Goal: Find specific page/section: Find specific page/section

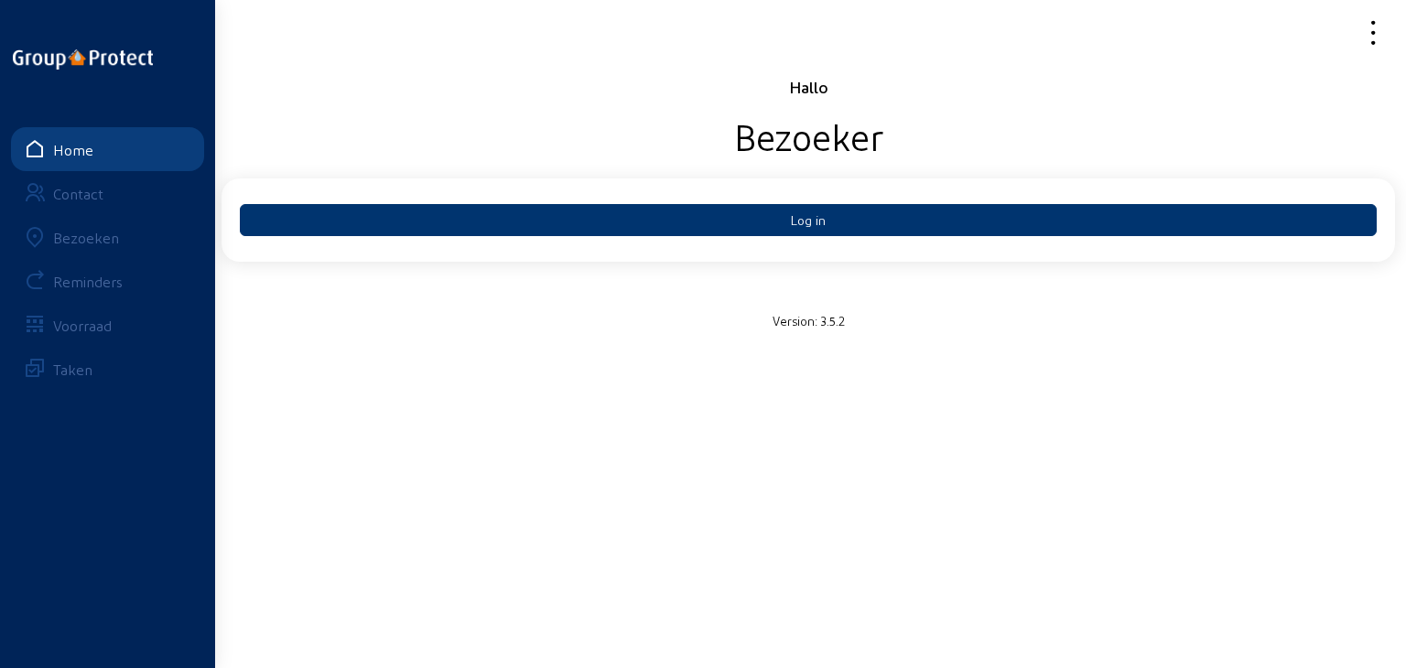
click at [92, 243] on div "Bezoeken" at bounding box center [86, 237] width 66 height 17
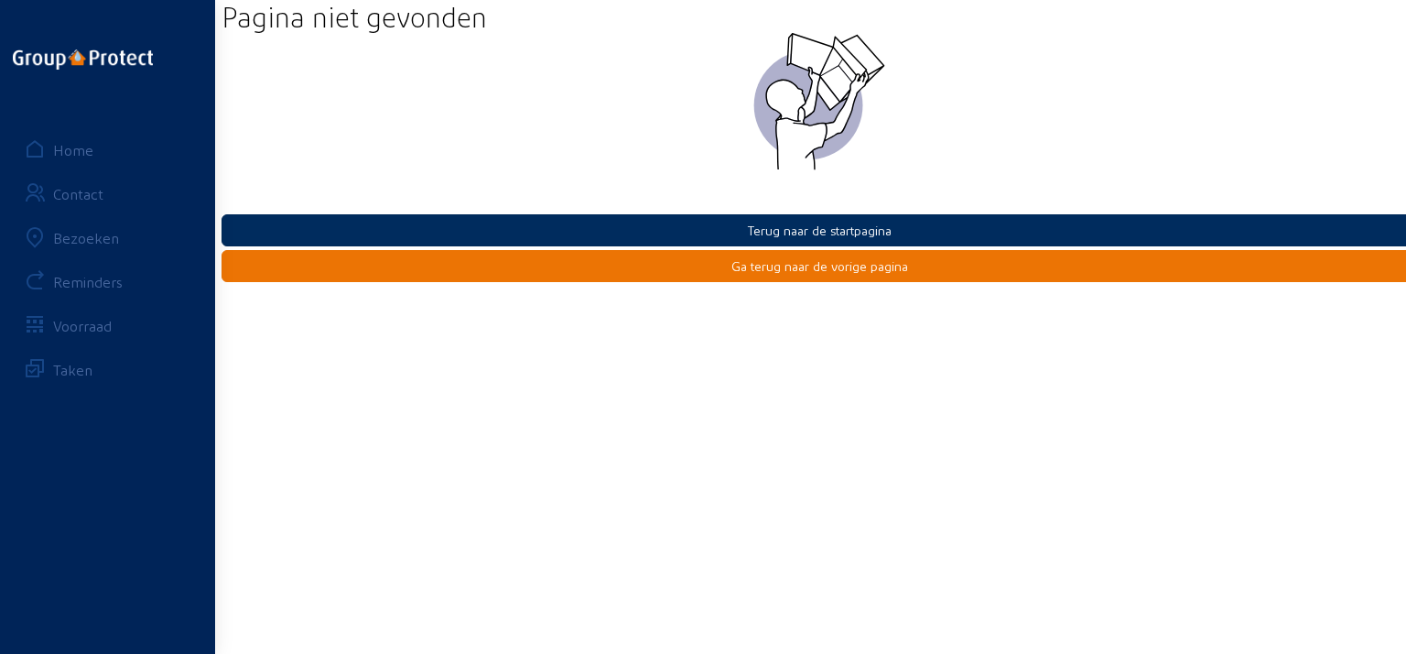
click at [763, 221] on button "Terug naar de startpagina" at bounding box center [820, 230] width 1196 height 32
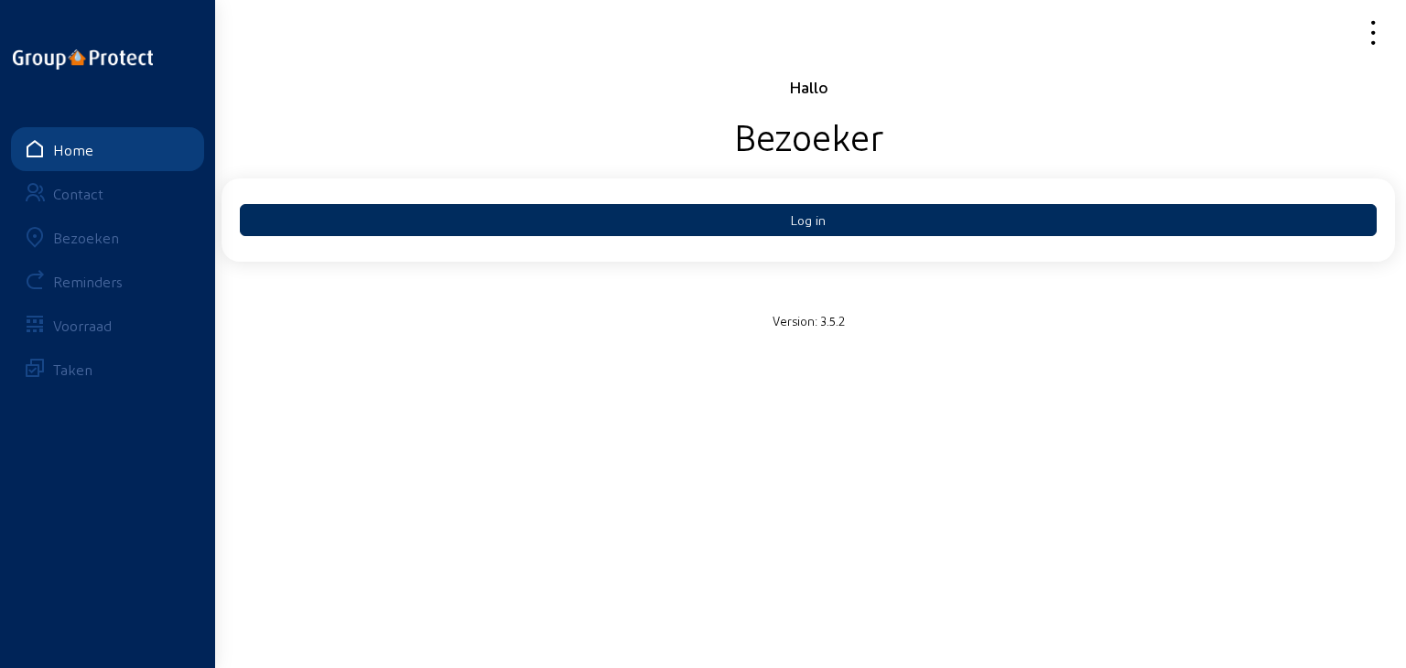
click at [709, 216] on button "Log in" at bounding box center [808, 220] width 1137 height 32
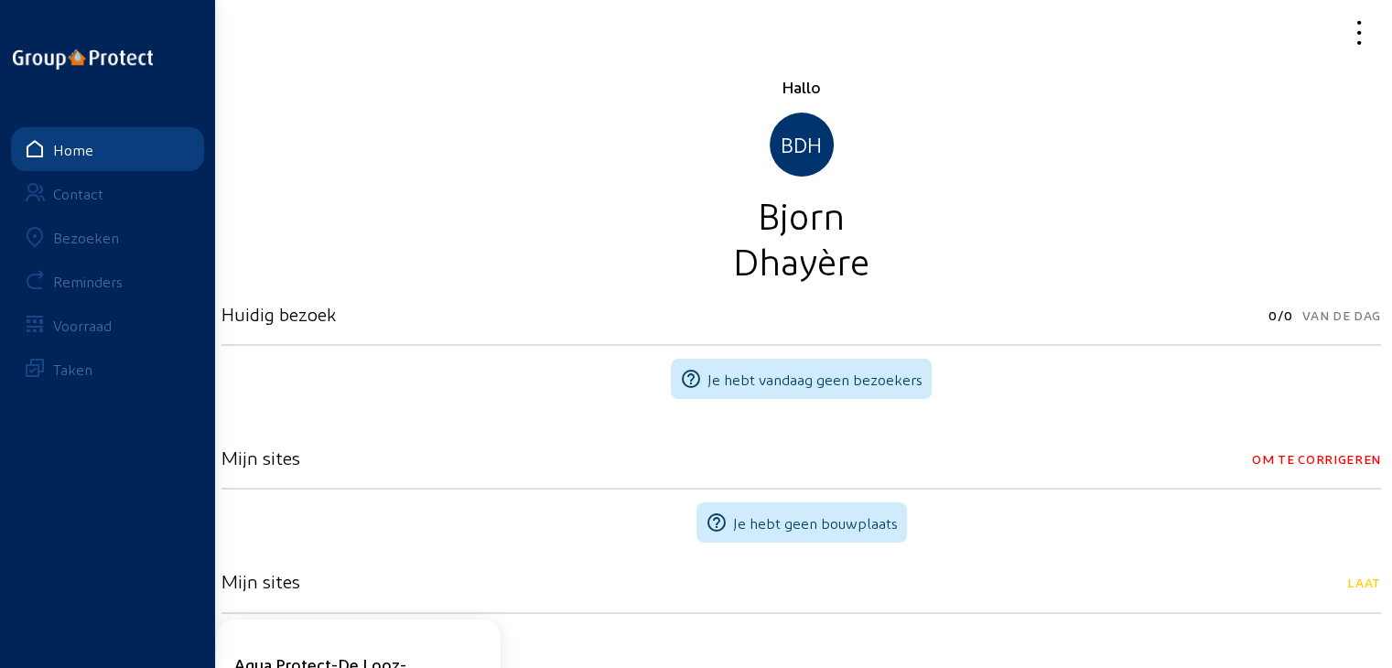
click at [64, 238] on div "Bezoeken" at bounding box center [86, 237] width 66 height 17
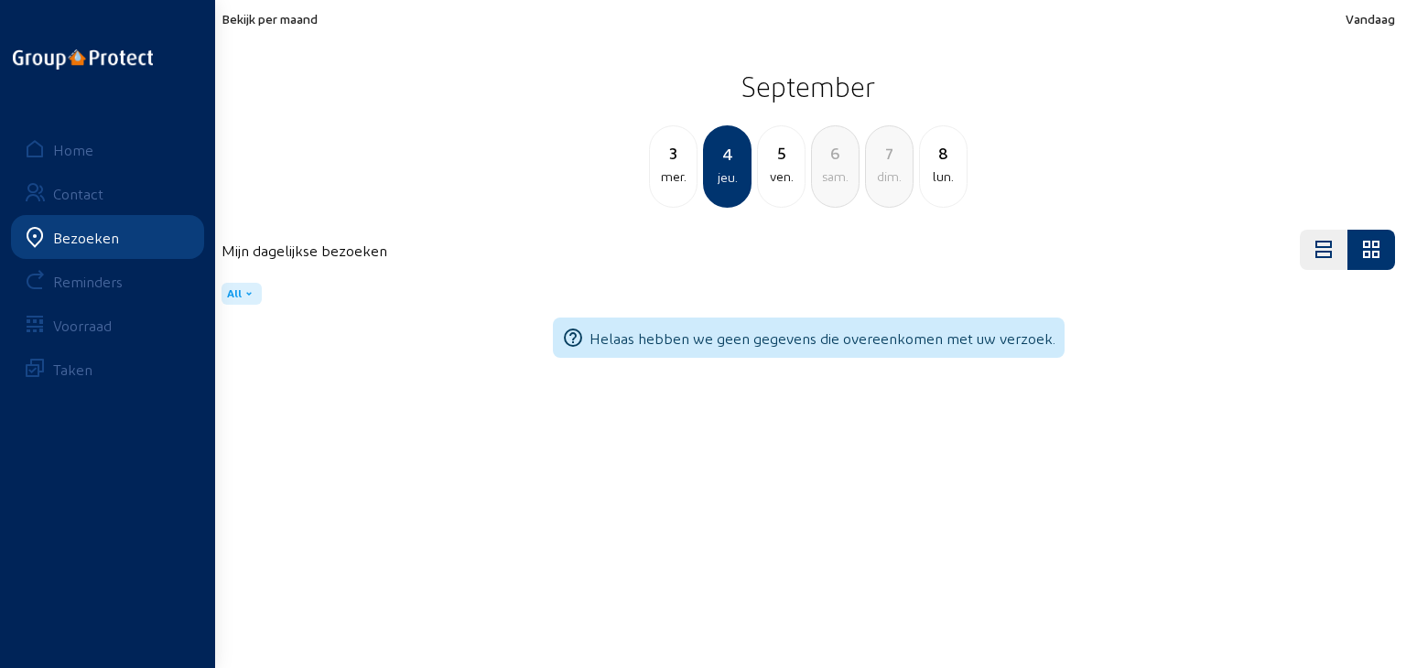
click at [291, 19] on span "Bekijk per maand" at bounding box center [270, 19] width 96 height 16
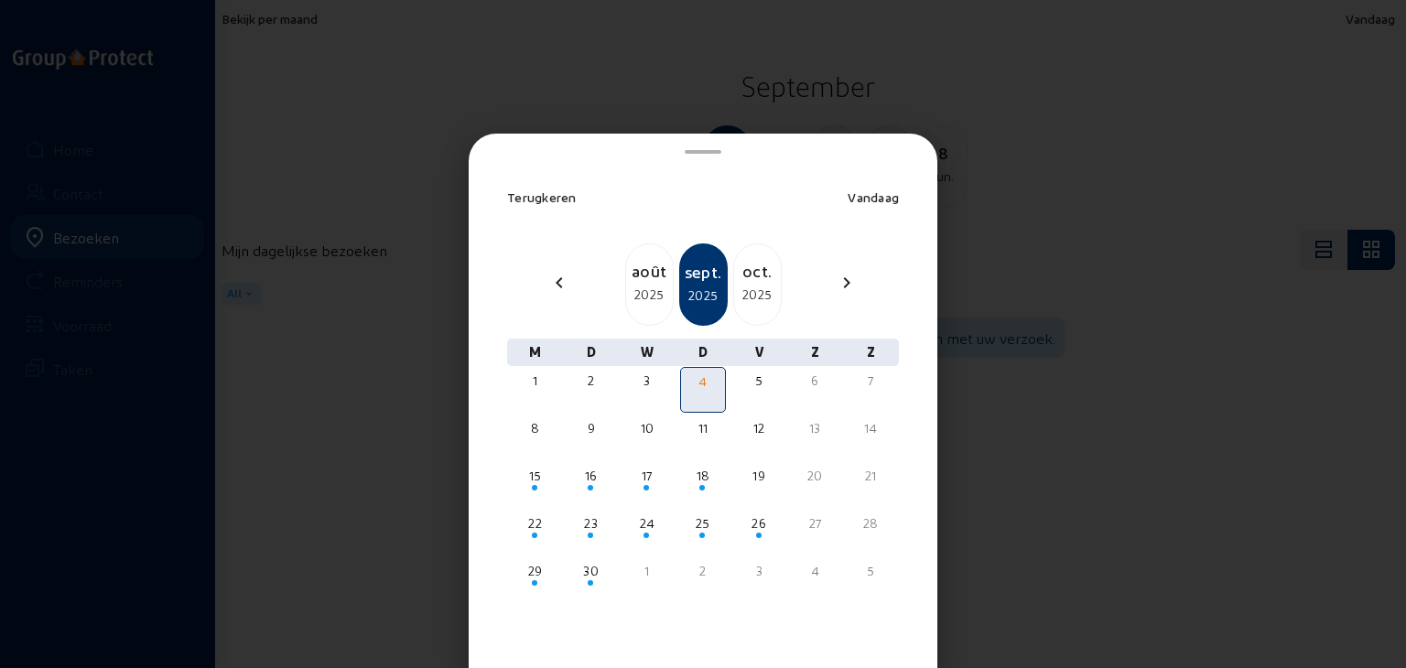
click at [743, 254] on div "[DATE]" at bounding box center [757, 284] width 49 height 82
